Goal: Task Accomplishment & Management: Manage account settings

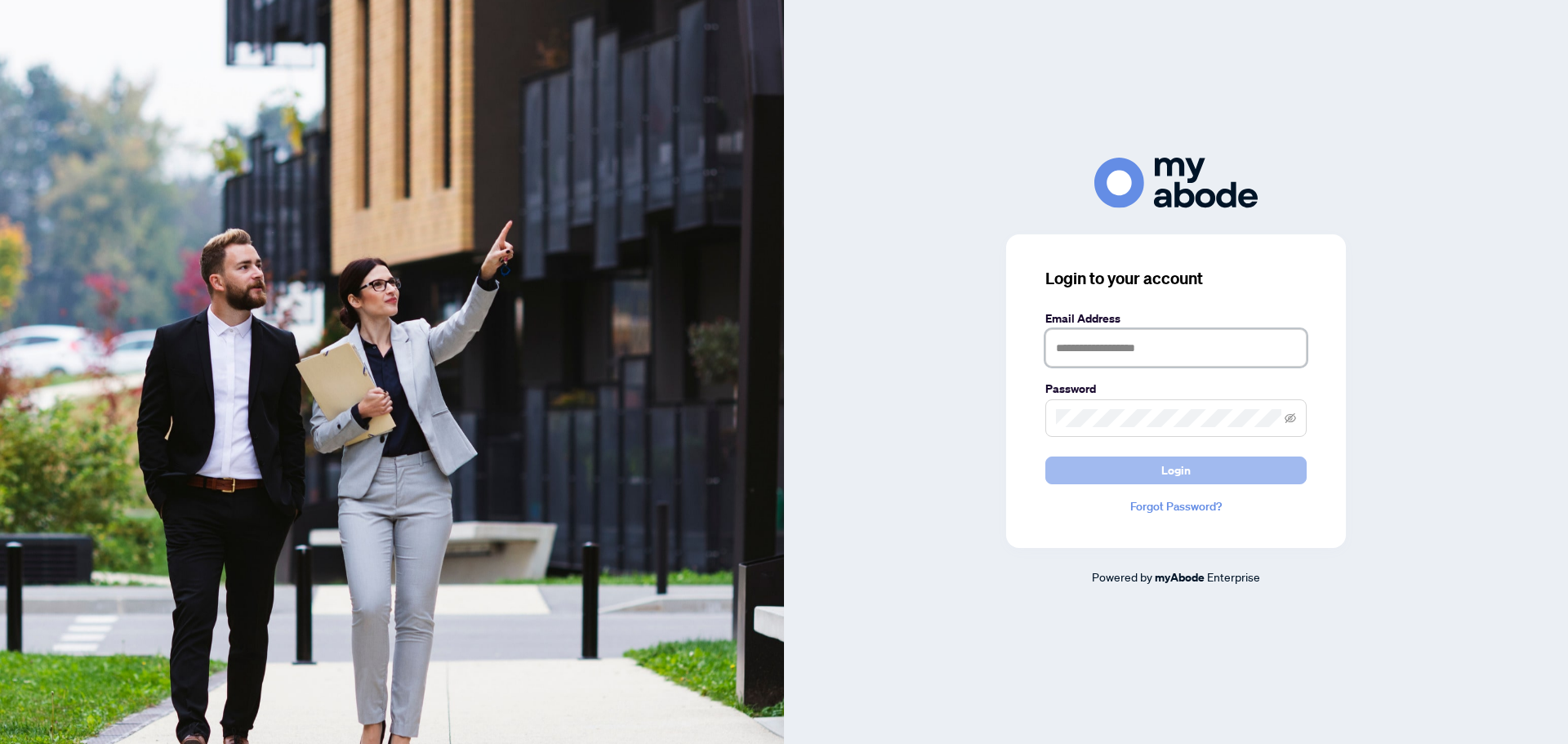
type input "**********"
click at [1131, 470] on button "Login" at bounding box center [1176, 471] width 261 height 28
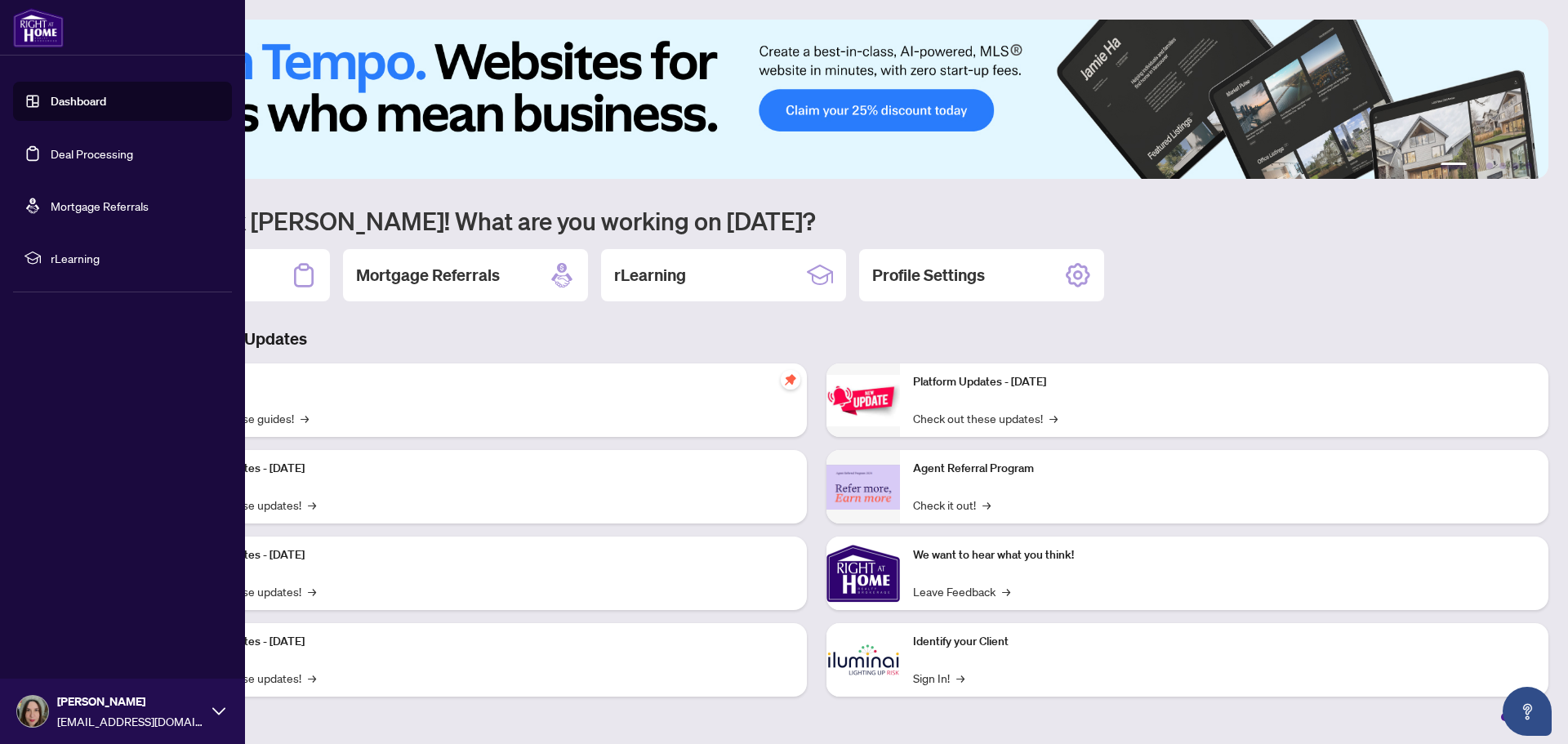
click at [74, 153] on link "Deal Processing" at bounding box center [92, 154] width 83 height 15
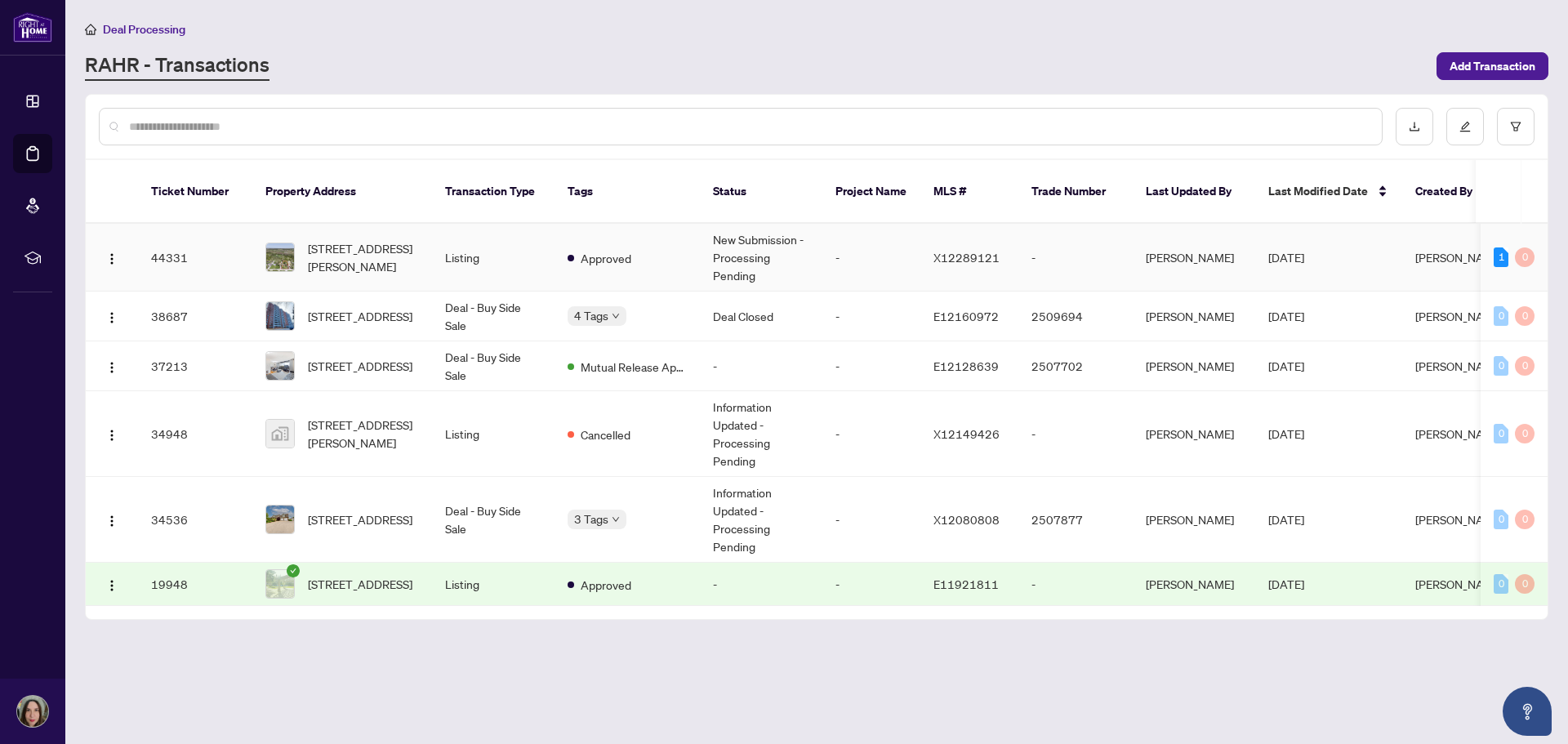
click at [741, 238] on td "New Submission - Processing Pending" at bounding box center [761, 257] width 122 height 68
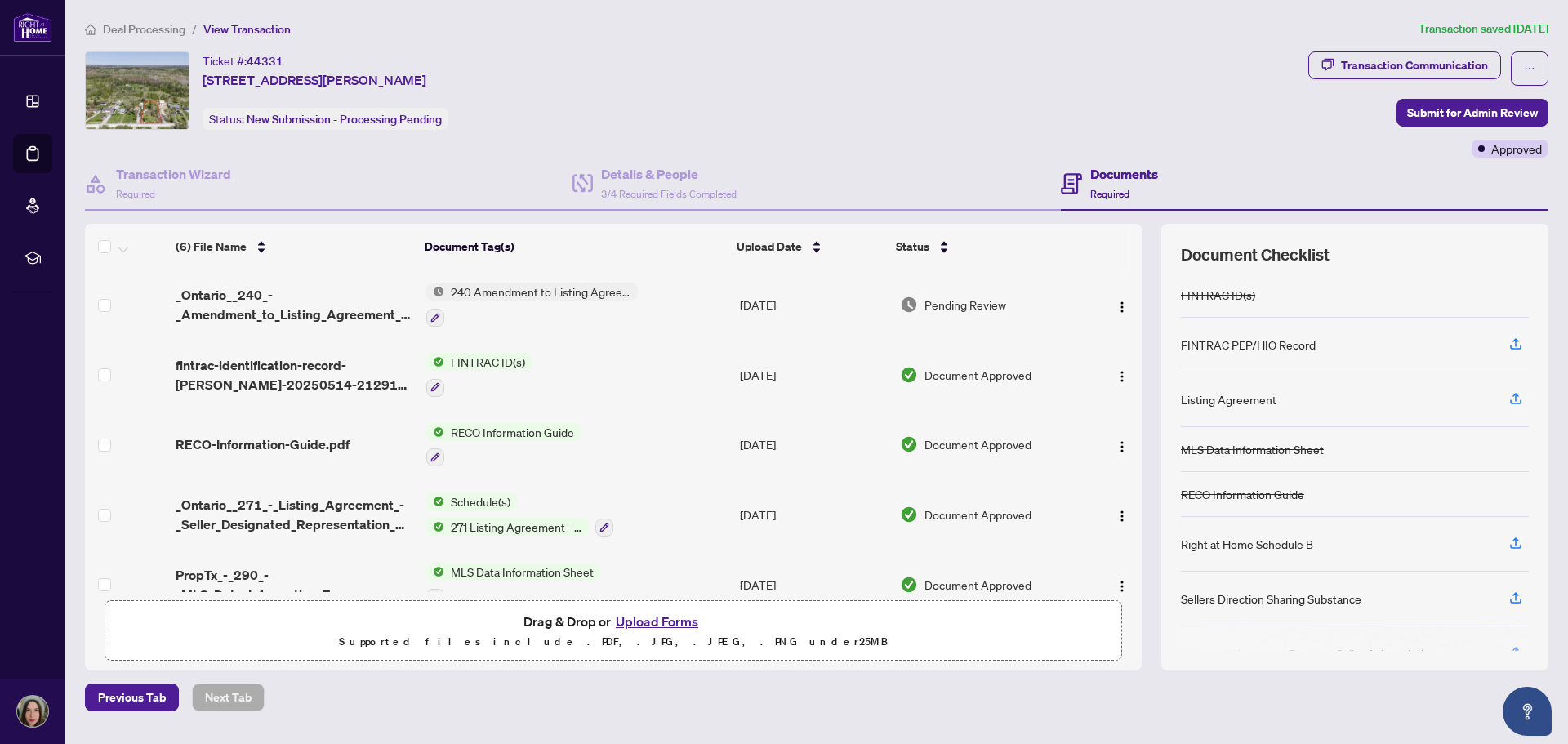
click at [563, 289] on span "240 Amendment to Listing Agreement - Authority to Offer for Sale Price Change/E…" at bounding box center [541, 291] width 194 height 18
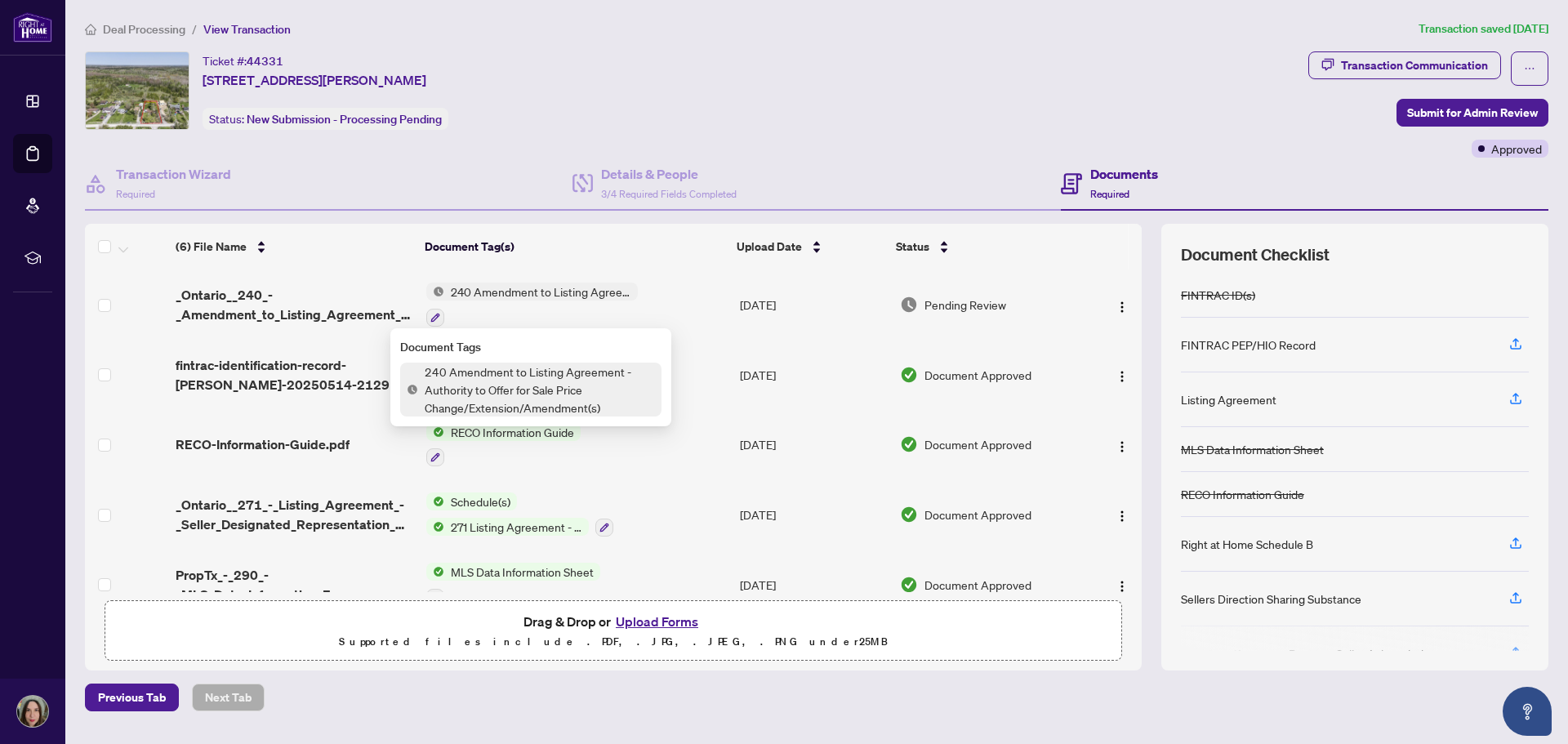
click at [515, 384] on span "240 Amendment to Listing Agreement - Authority to Offer for Sale Price Change/E…" at bounding box center [539, 389] width 243 height 54
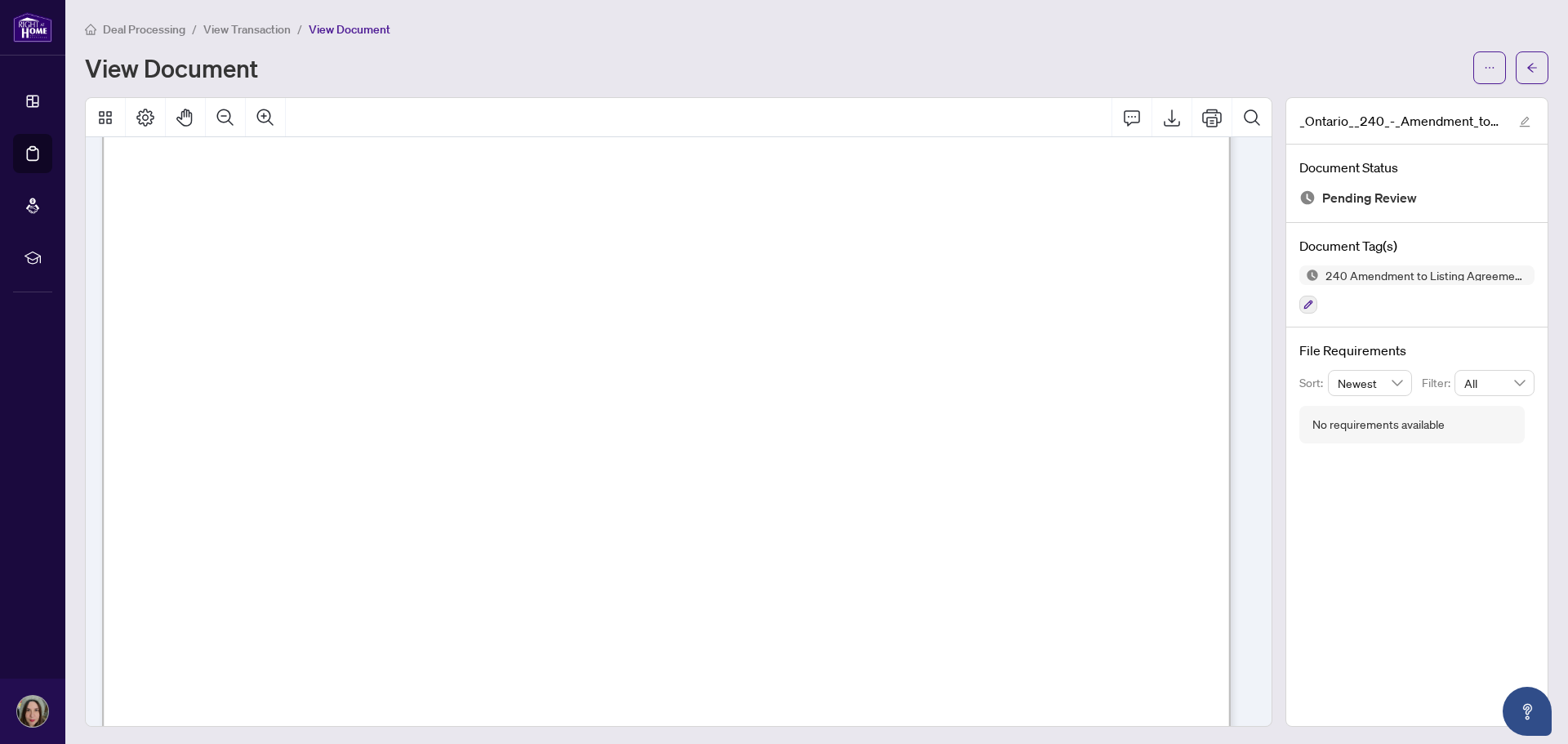
scroll to position [327, 0]
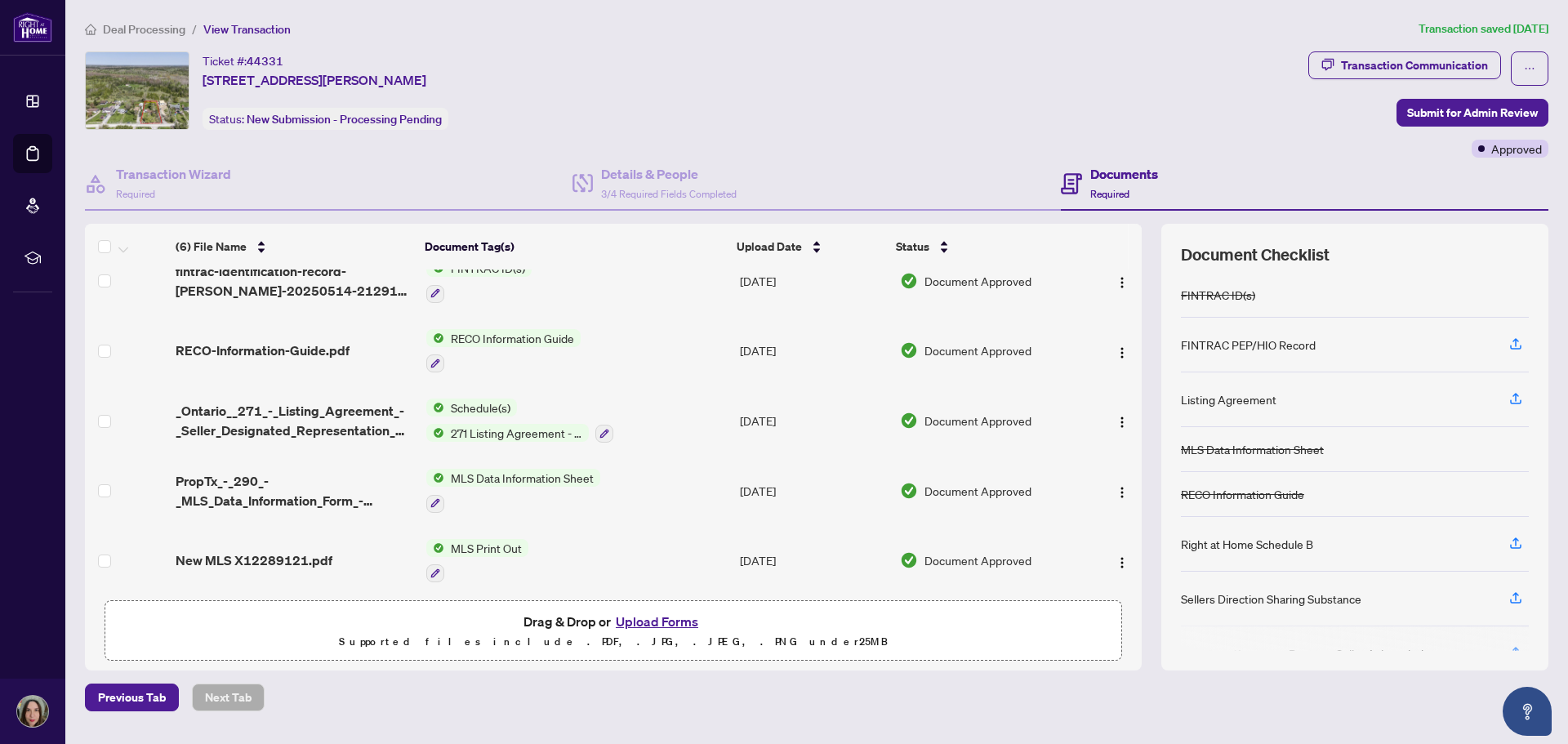
scroll to position [96, 0]
click at [549, 467] on span "MLS Data Information Sheet" at bounding box center [522, 476] width 156 height 18
click at [510, 550] on span "MLS Data Information Sheet" at bounding box center [518, 550] width 156 height 18
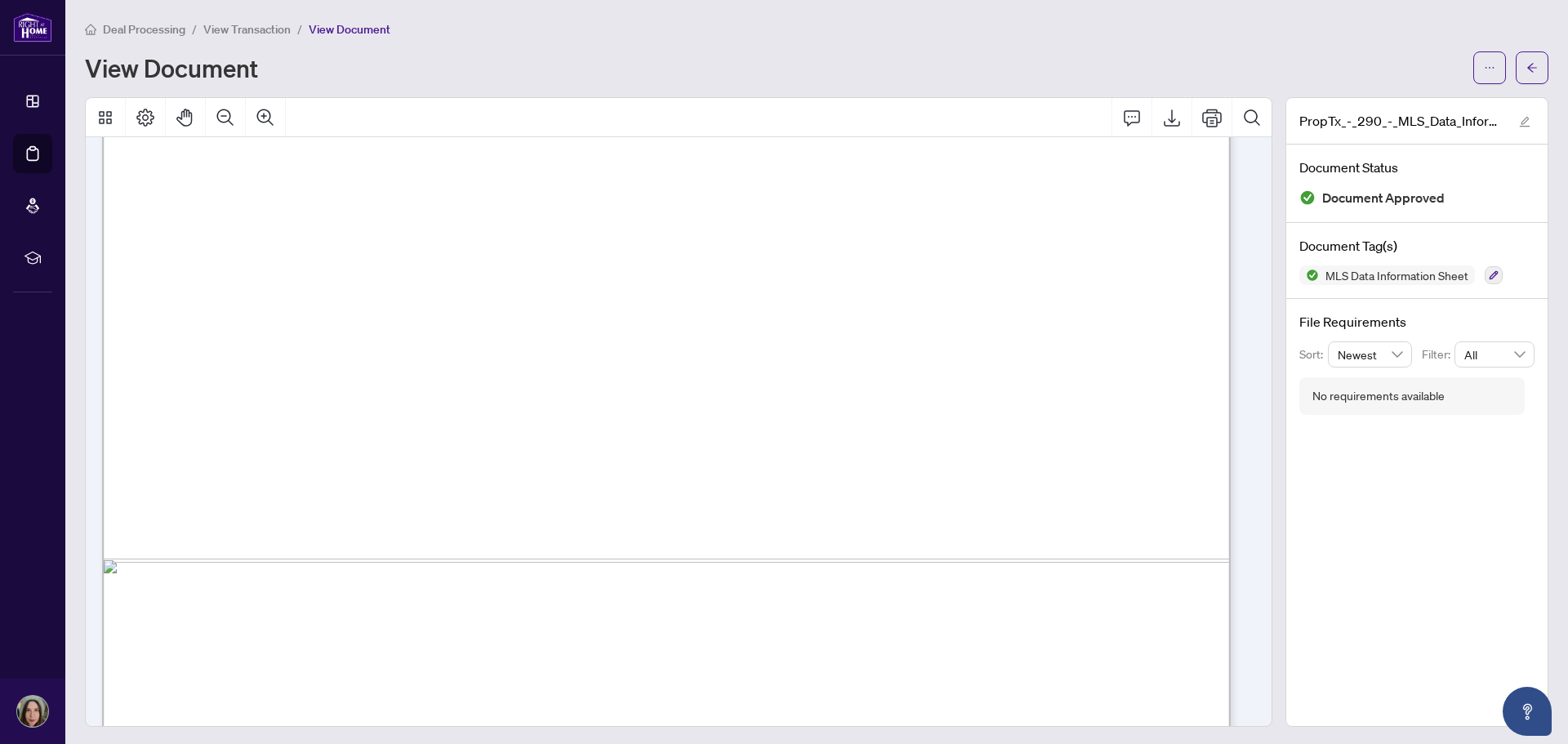
scroll to position [15845, 0]
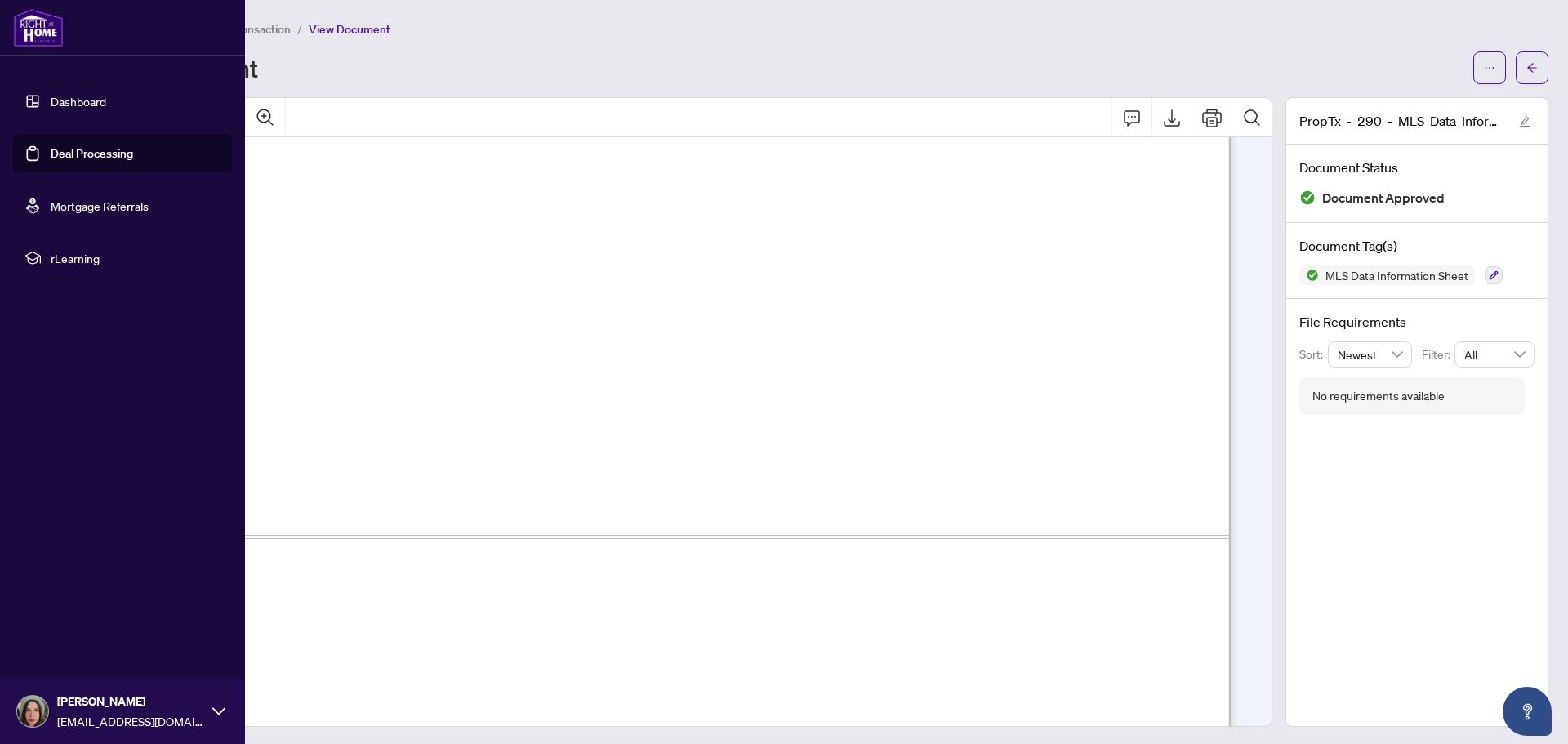
click at [55, 146] on link "Deal Processing" at bounding box center [92, 154] width 83 height 15
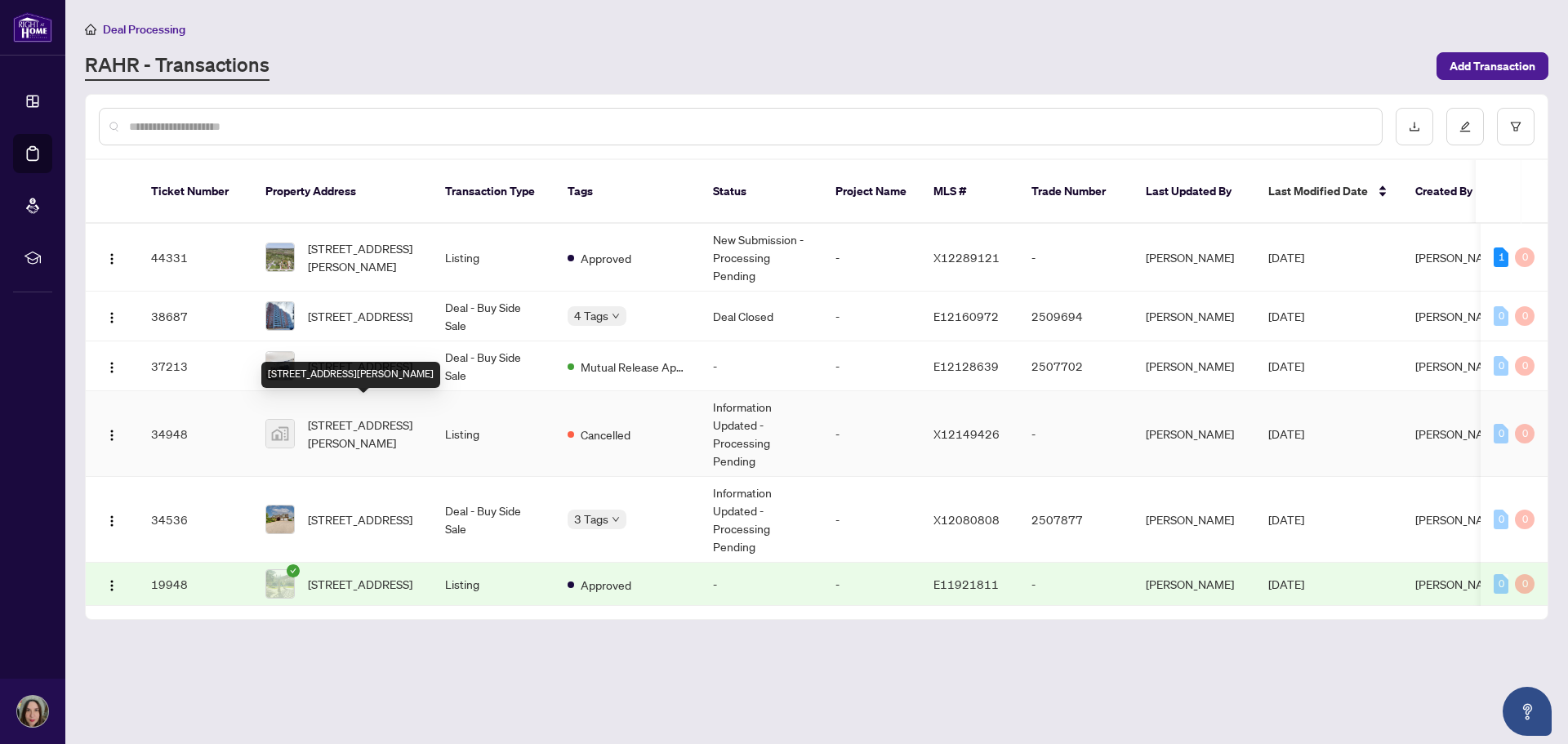
click at [374, 415] on span "194 McGuire Beach Road, Kawartha Lakes, ON, Canada" at bounding box center [363, 433] width 111 height 36
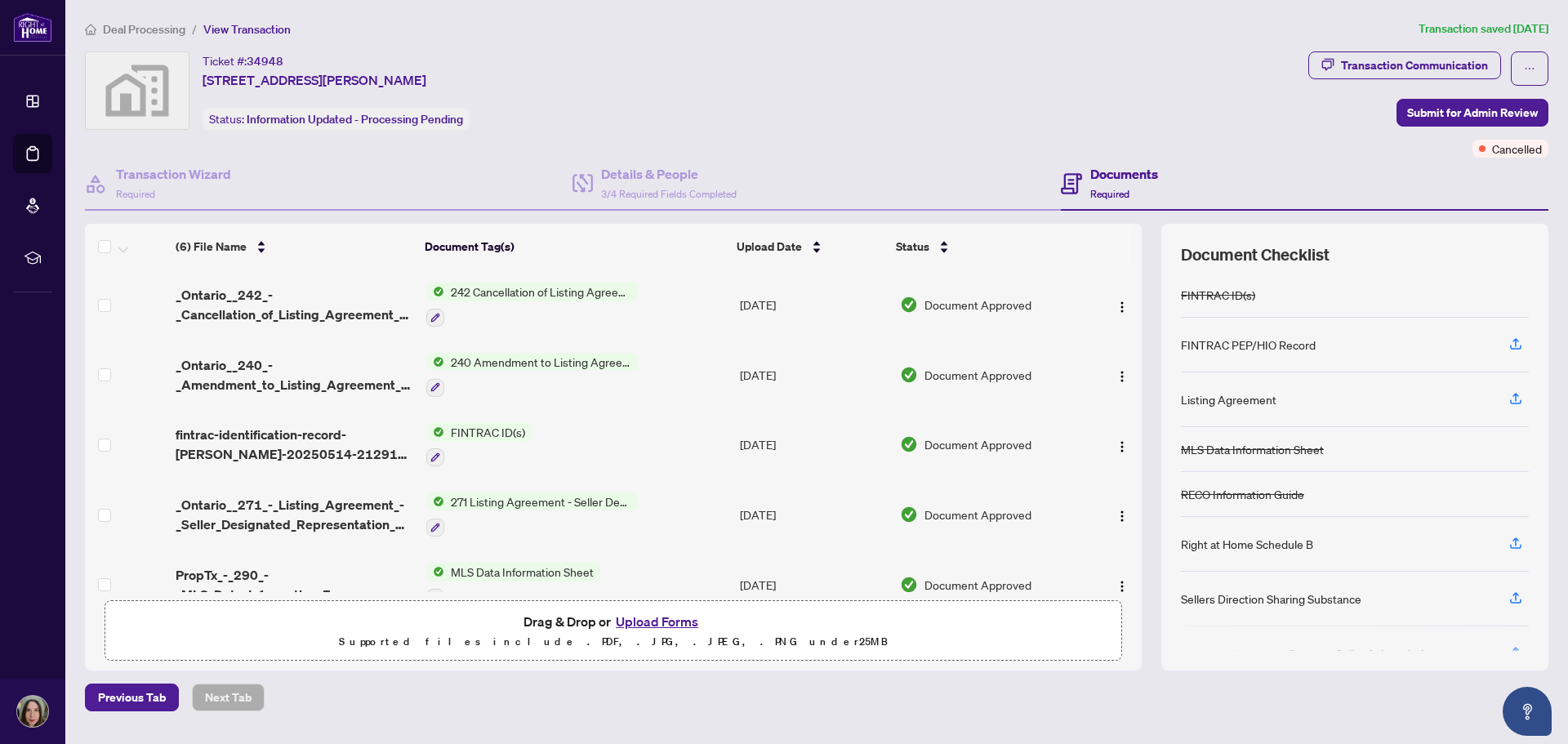
click at [518, 358] on span "240 Amendment to Listing Agreement - Authority to Offer for Sale Price Change/E…" at bounding box center [541, 362] width 194 height 18
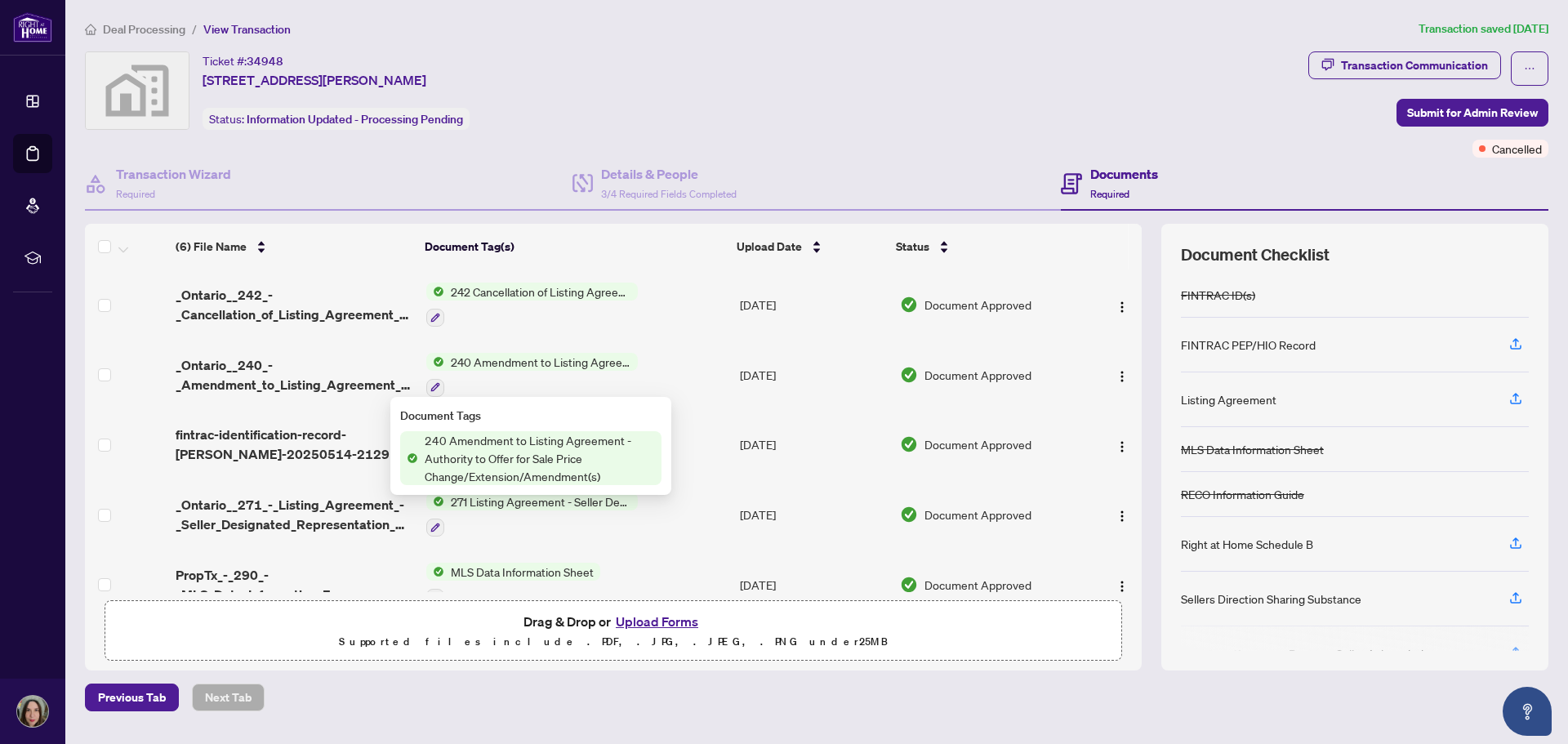
click at [511, 448] on span "240 Amendment to Listing Agreement - Authority to Offer for Sale Price Change/E…" at bounding box center [539, 458] width 243 height 54
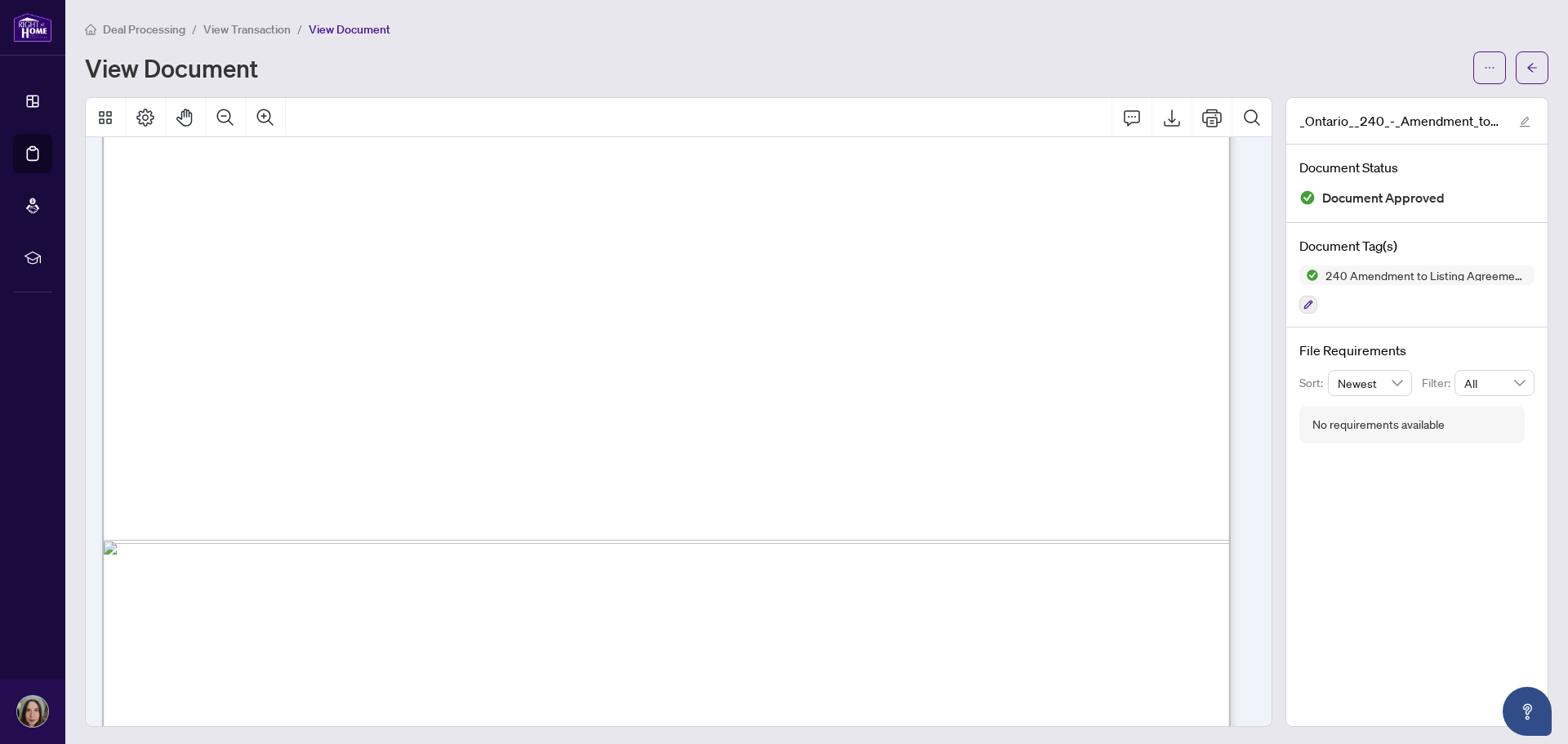
scroll to position [904, 0]
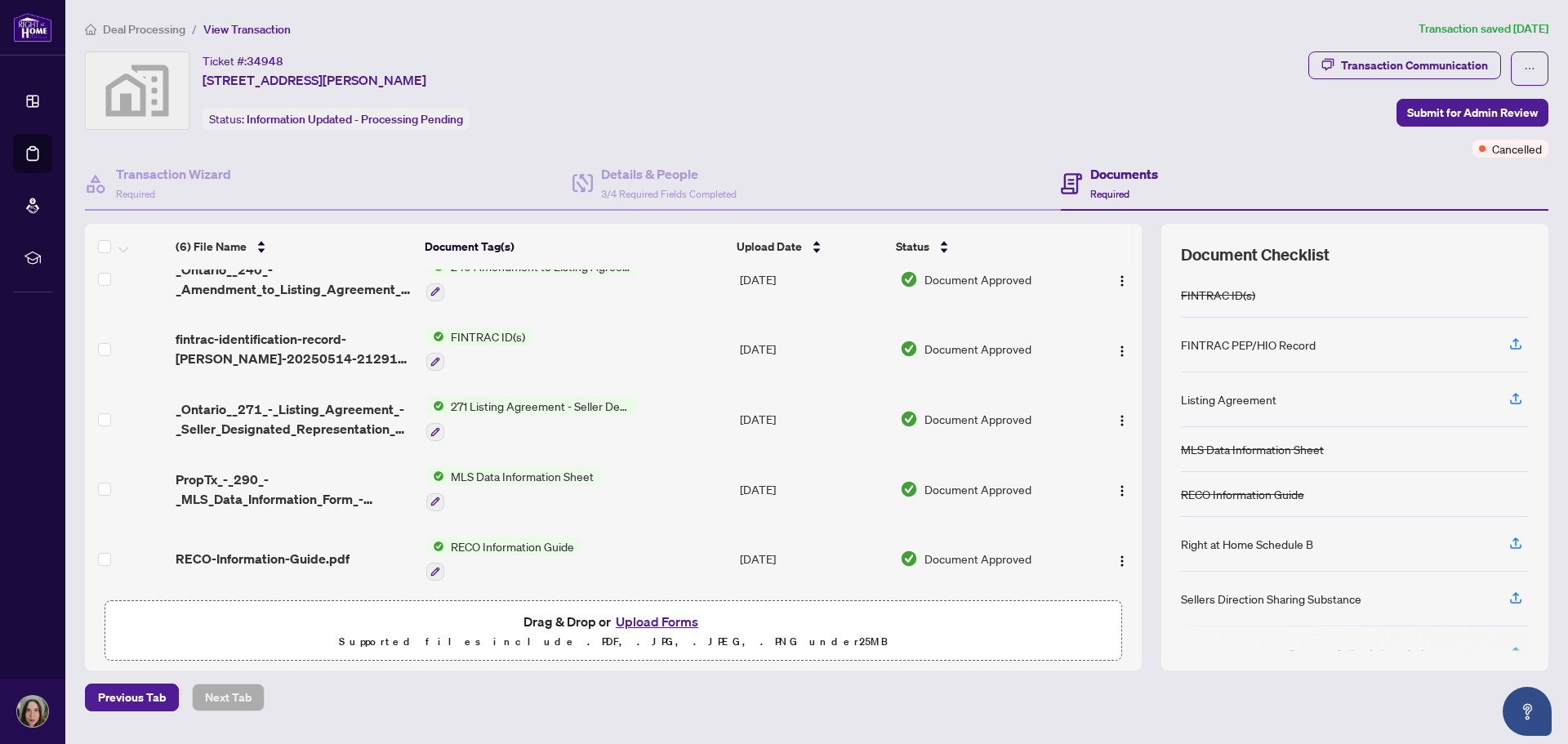
scroll to position [96, 0]
click at [578, 401] on span "271 Listing Agreement - Seller Designated Representation Agreement Authority to…" at bounding box center [541, 406] width 194 height 18
click at [668, 362] on td "FINTRAC ID(s)" at bounding box center [576, 348] width 314 height 70
click at [519, 472] on span "MLS Data Information Sheet" at bounding box center [522, 476] width 156 height 18
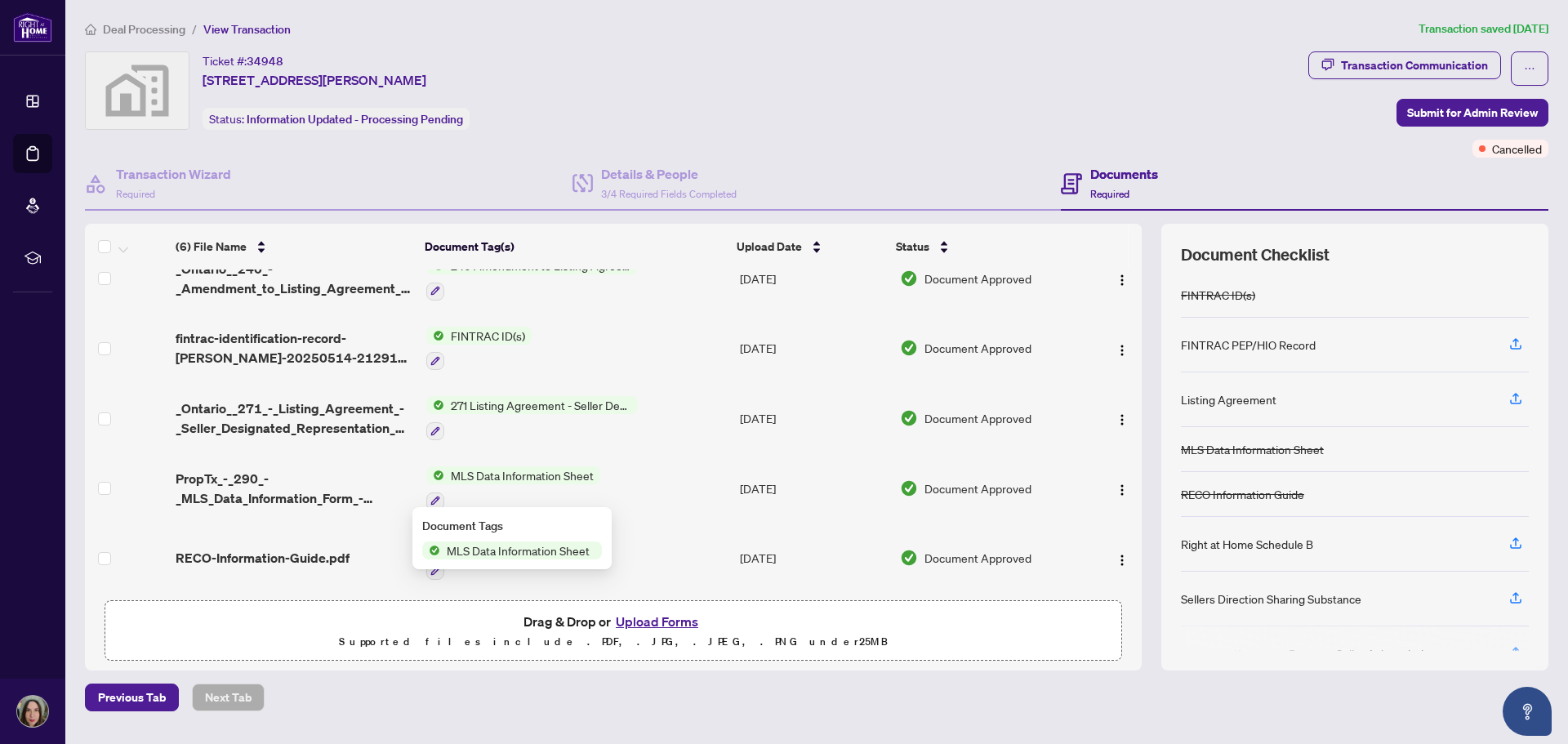
click at [547, 467] on span "MLS Data Information Sheet" at bounding box center [522, 476] width 156 height 18
click at [524, 468] on span "MLS Data Information Sheet" at bounding box center [522, 476] width 156 height 18
click at [534, 554] on span "MLS Data Information Sheet" at bounding box center [518, 550] width 156 height 18
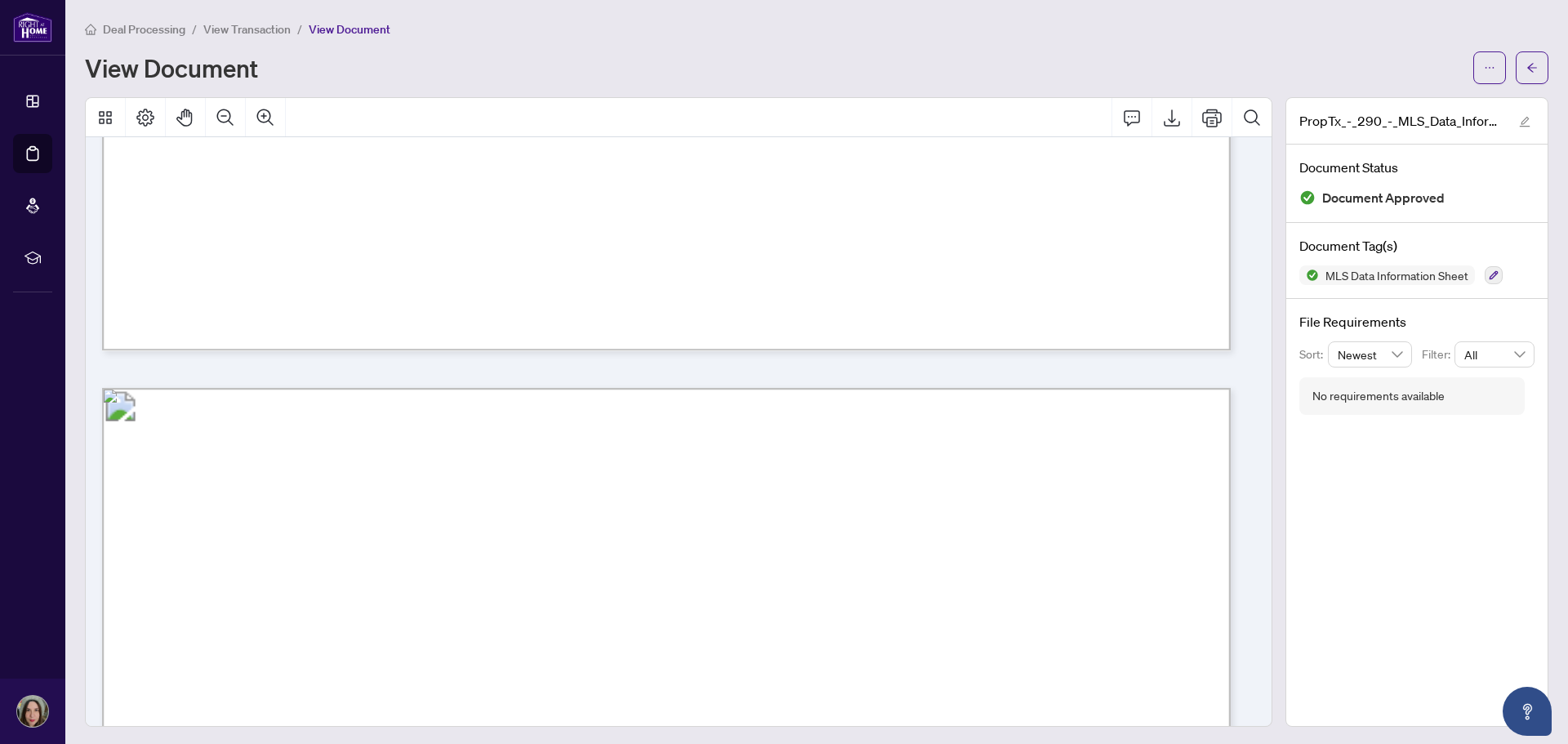
scroll to position [13476, 0]
